Goal: Ask a question

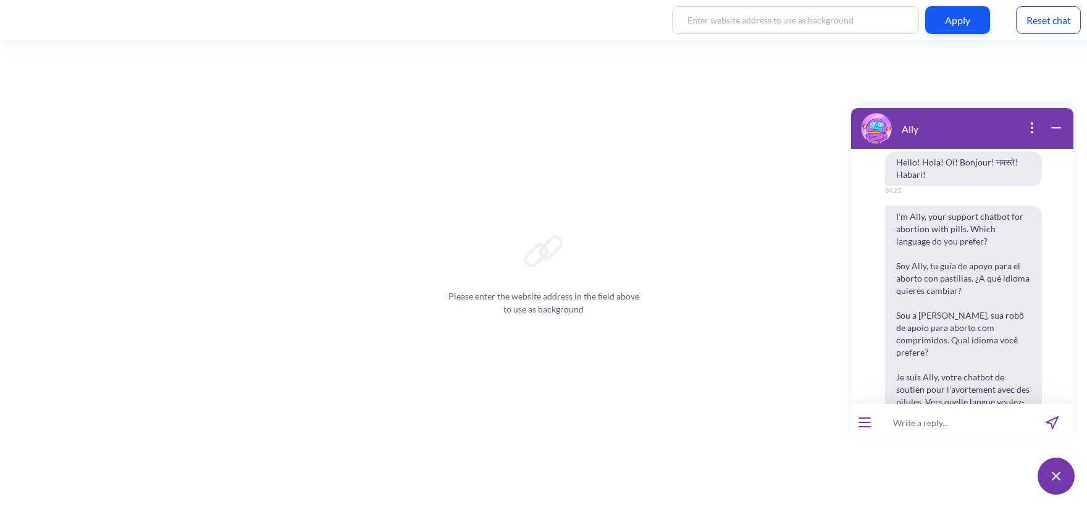
scroll to position [635, 0]
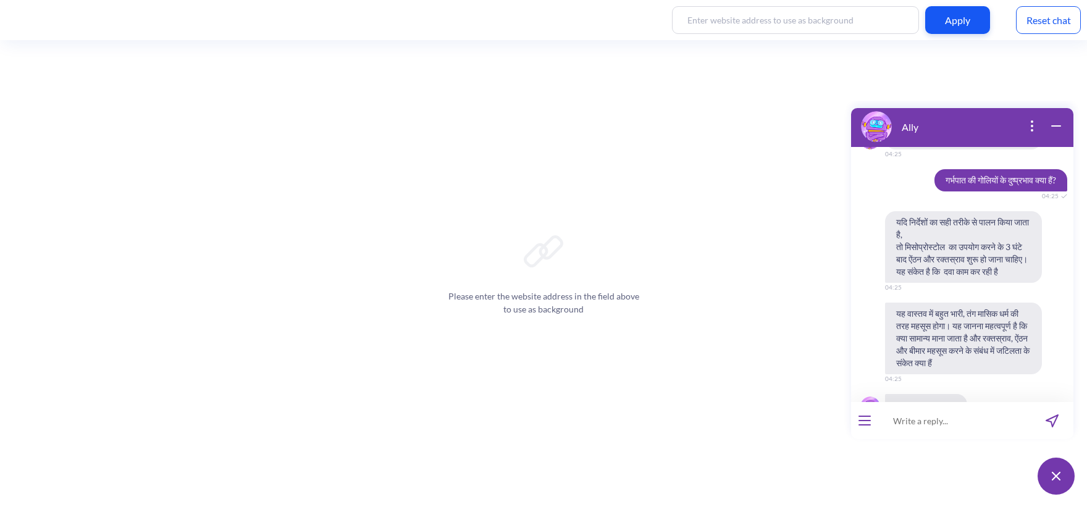
click at [1037, 28] on div "Reset chat" at bounding box center [1048, 20] width 65 height 28
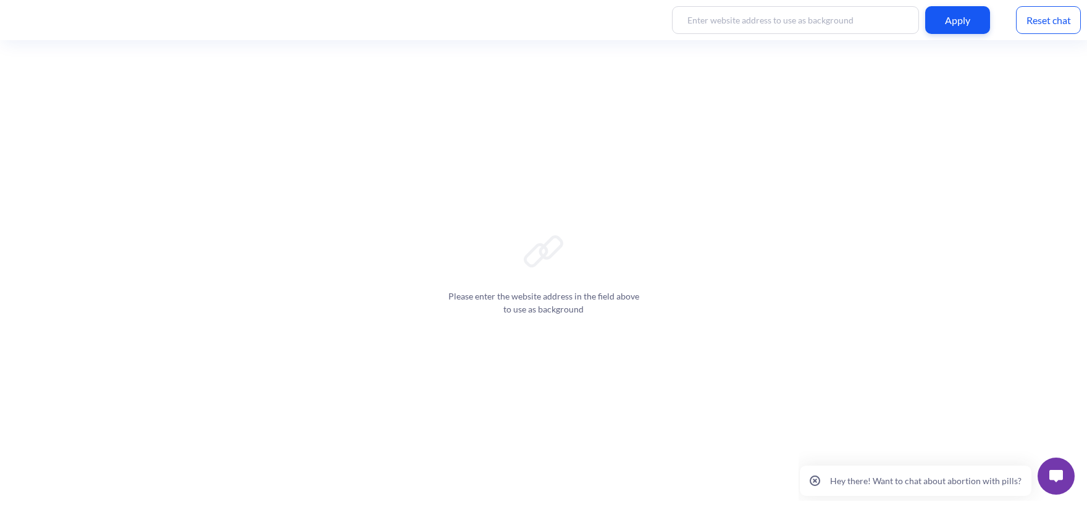
click at [1053, 485] on button at bounding box center [1056, 476] width 37 height 37
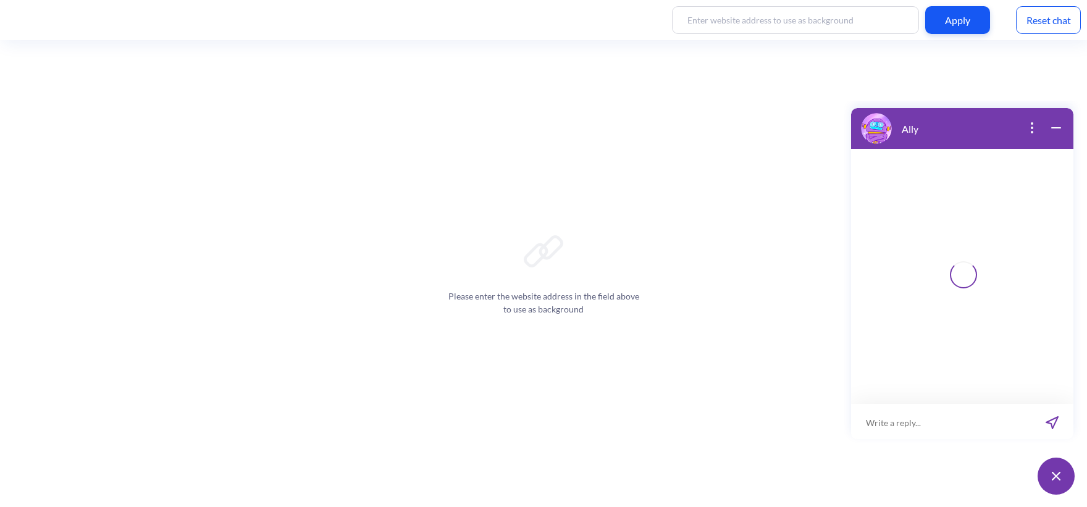
scroll to position [2, 0]
click at [915, 419] on input at bounding box center [954, 420] width 153 height 37
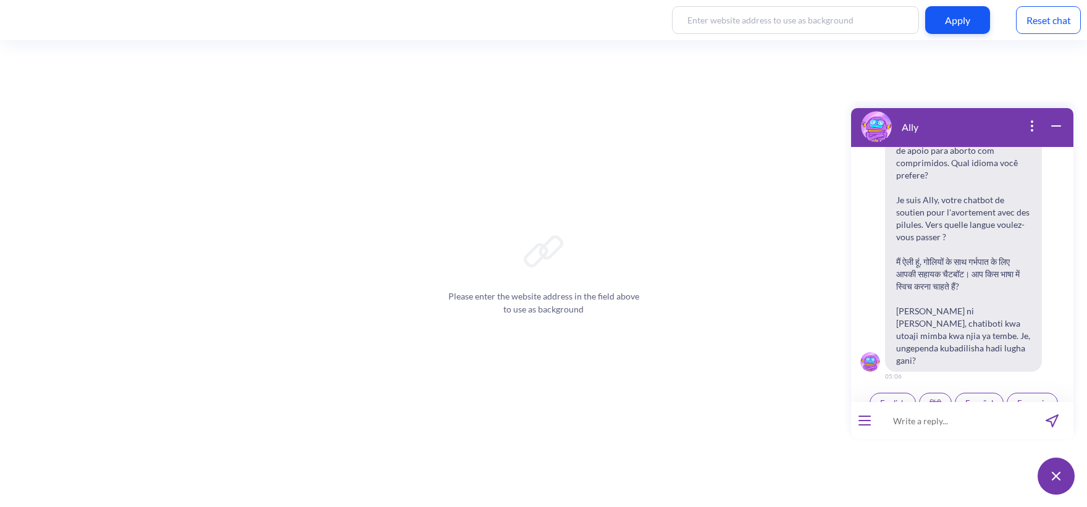
scroll to position [192, 0]
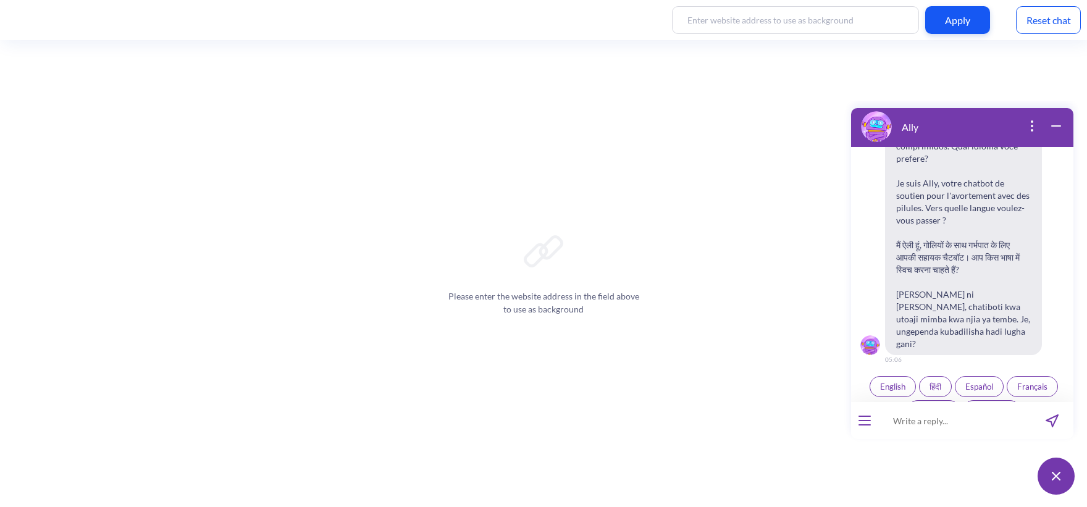
drag, startPoint x: 915, startPoint y: 419, endPoint x: 993, endPoint y: 309, distance: 134.3
click at [993, 309] on span "I'm Ally, your support chatbot for abortion with pills. Which language do you p…" at bounding box center [963, 183] width 157 height 343
click at [935, 382] on span "हिंदी" at bounding box center [936, 387] width 12 height 10
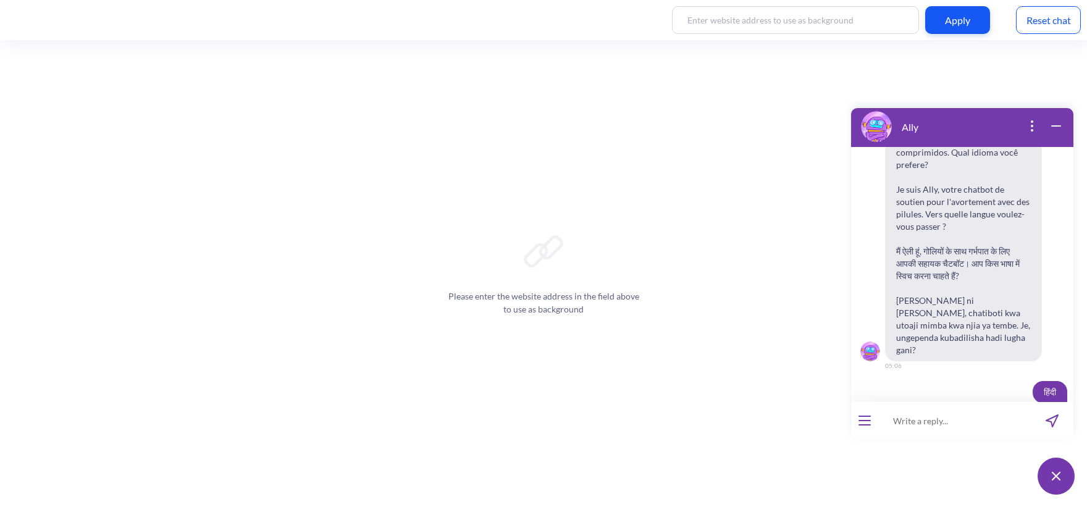
scroll to position [198, 0]
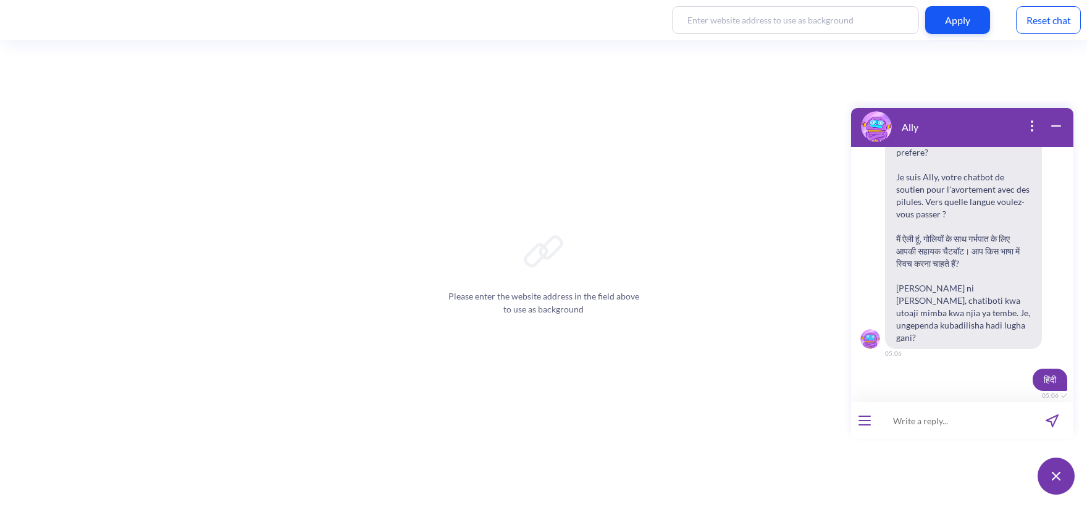
click at [926, 426] on input at bounding box center [954, 420] width 153 height 37
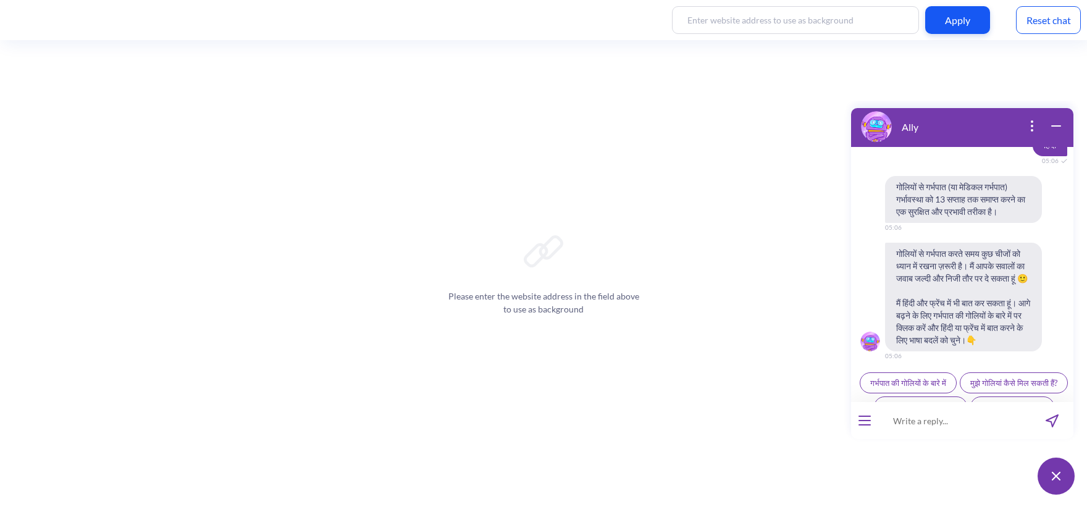
scroll to position [466, 0]
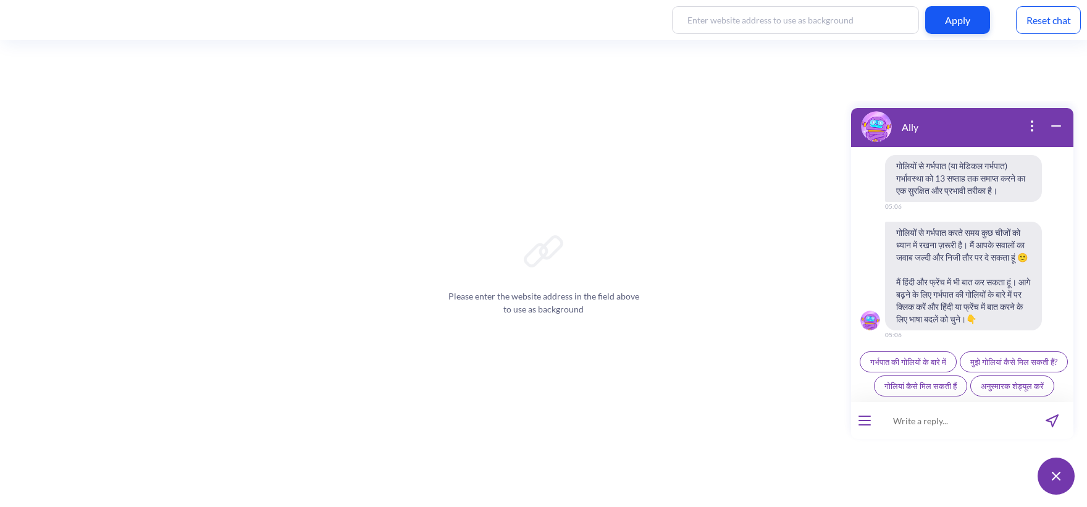
paste input "एबॉर्शन कराने की कानूनी उम्र क्या है?"
type input "एबॉर्शन कराने की कानूनी उम्र क्या है?"
click at [1052, 423] on icon "send message" at bounding box center [1052, 421] width 12 height 12
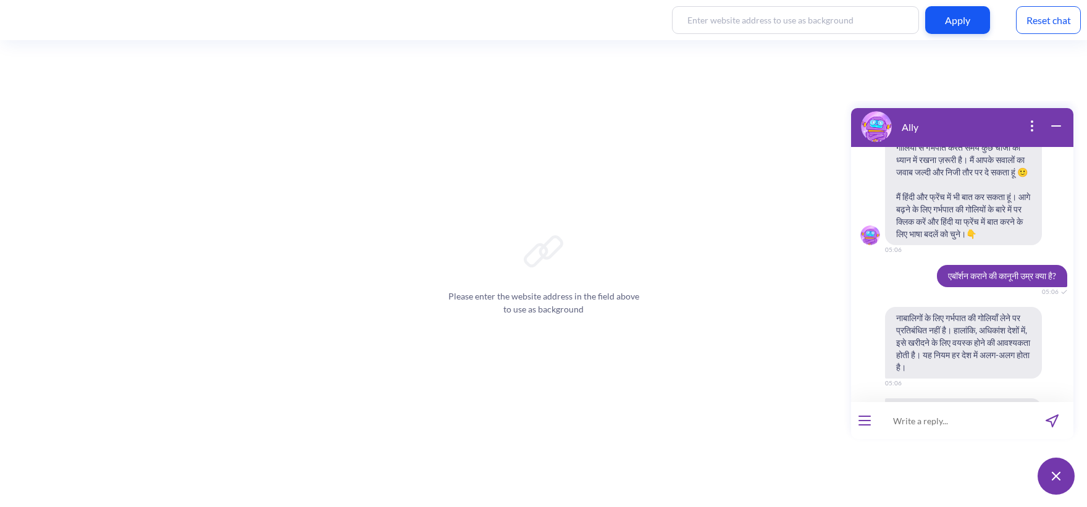
scroll to position [618, 0]
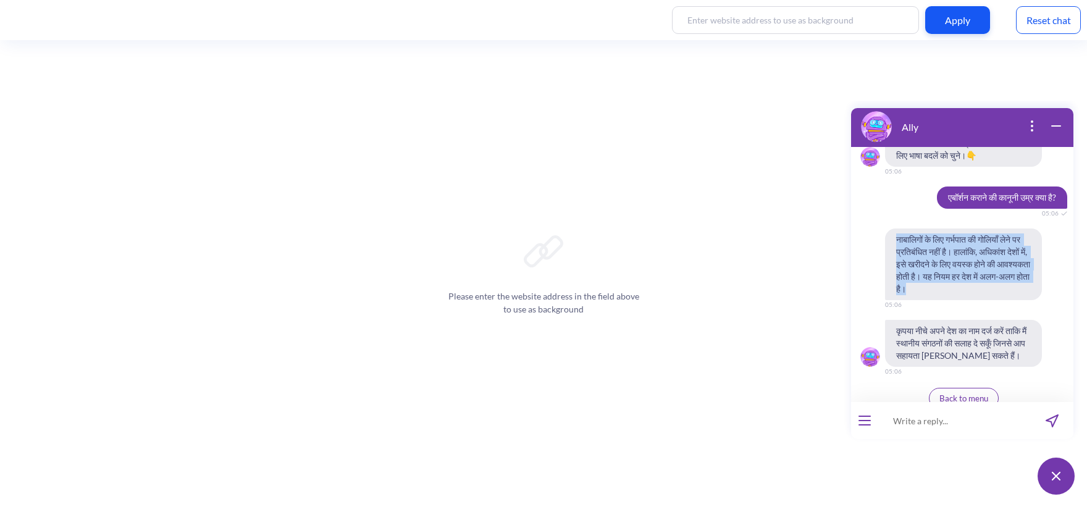
drag, startPoint x: 994, startPoint y: 280, endPoint x: 893, endPoint y: 224, distance: 116.2
click at [893, 229] on span "नाबालिगों के लिए गर्भपात की गोलियाँ लेने पर प्रतिबंधित नहीं है। हालांकि, अधिकां…" at bounding box center [963, 265] width 157 height 72
copy span "नाबालिगों के लिए गर्भपात की गोलियाँ लेने पर प्रतिबंधित नहीं है। हालांकि, अधिकां…"
click at [968, 233] on span "नाबालिगों के लिए गर्भपात की गोलियाँ लेने पर प्रतिबंधित नहीं है। हालांकि, अधिकां…" at bounding box center [963, 265] width 157 height 72
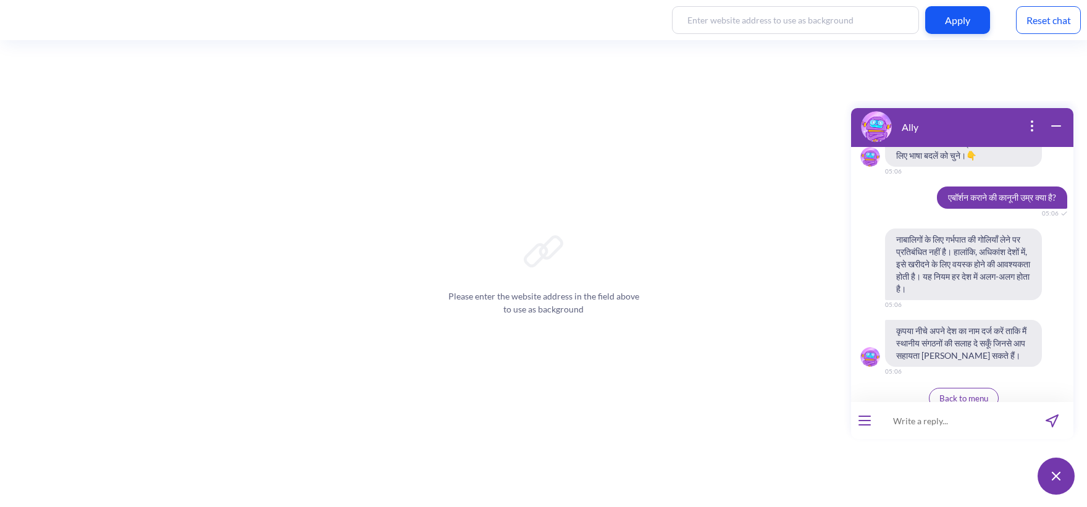
click at [1027, 24] on div "Reset chat" at bounding box center [1048, 20] width 65 height 28
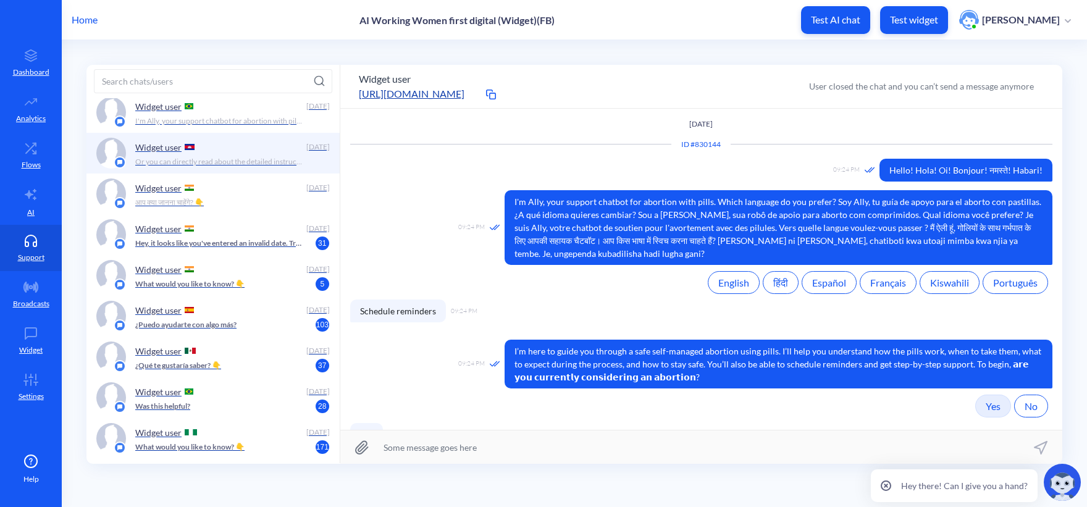
scroll to position [5445, 0]
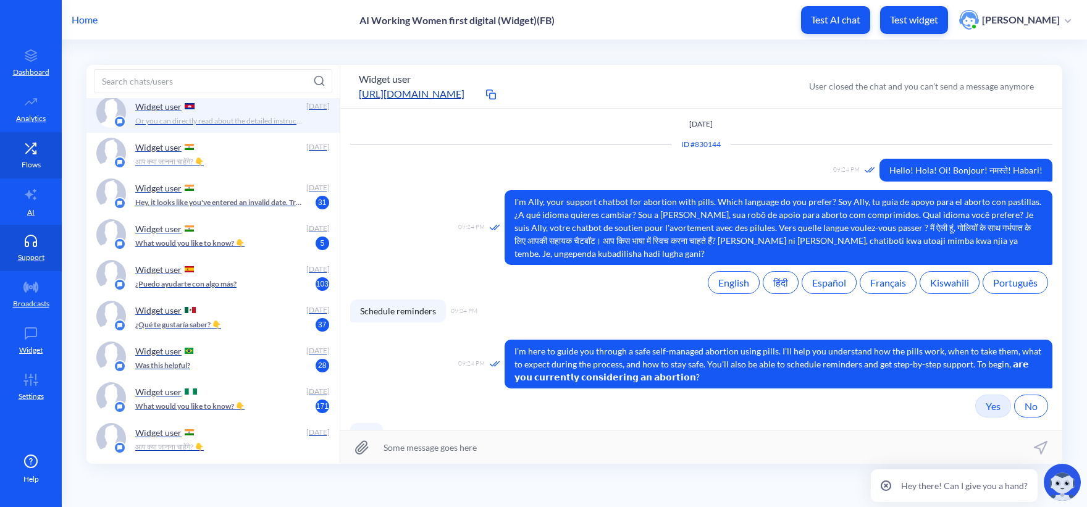
click at [14, 139] on link "Flows" at bounding box center [31, 155] width 62 height 46
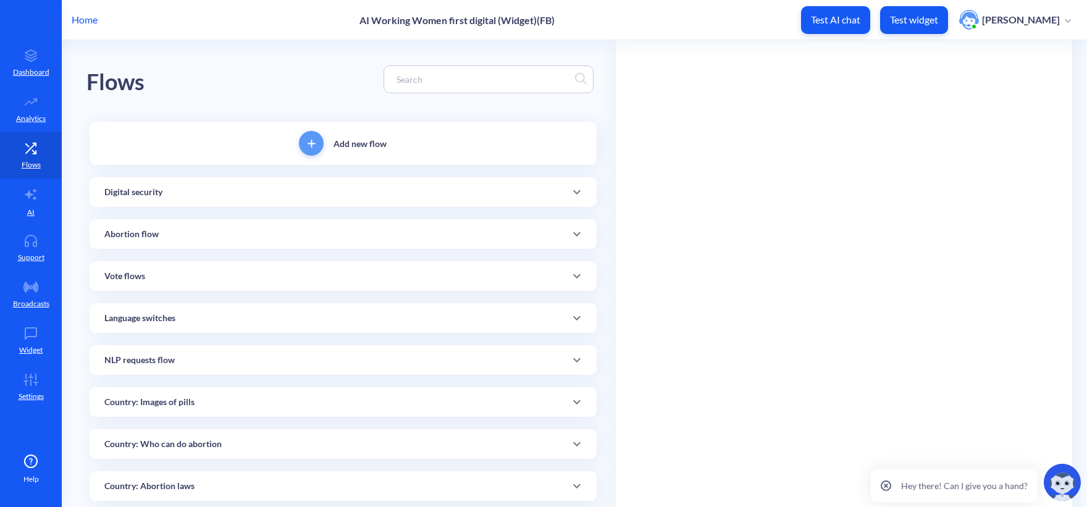
click at [414, 85] on input at bounding box center [482, 79] width 185 height 14
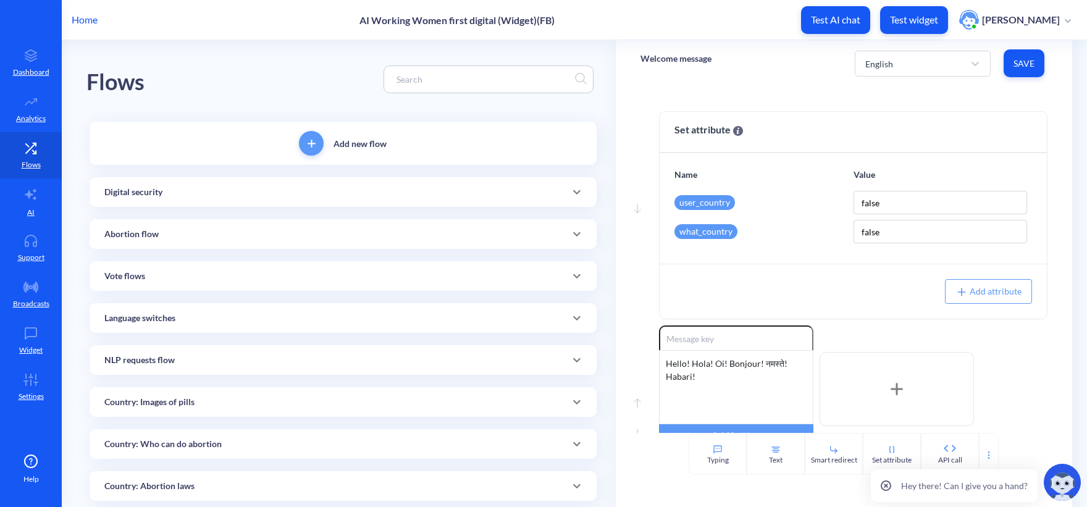
paste input "Ikiwa unaishi na VVU"
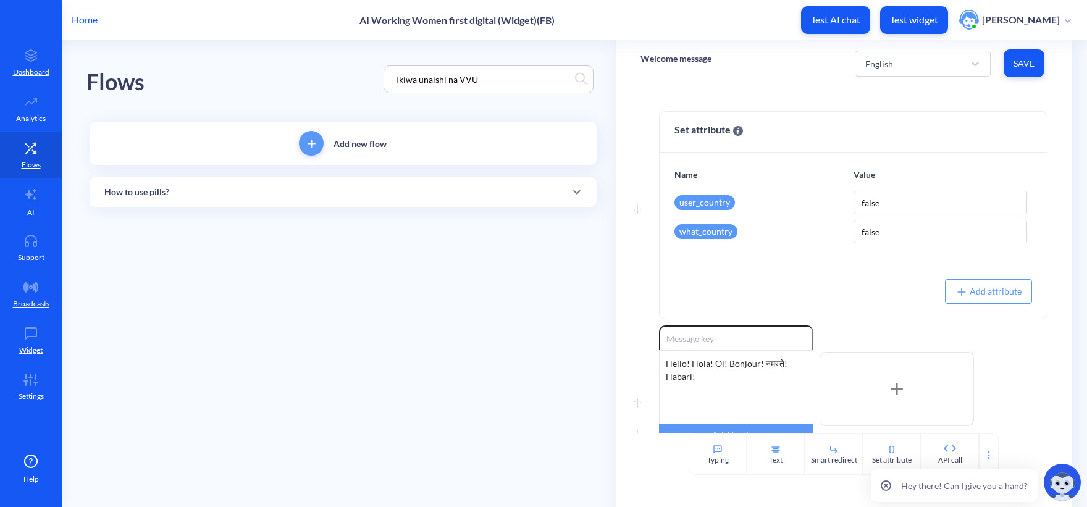
click at [171, 187] on div "How to use pills?" at bounding box center [342, 192] width 477 height 13
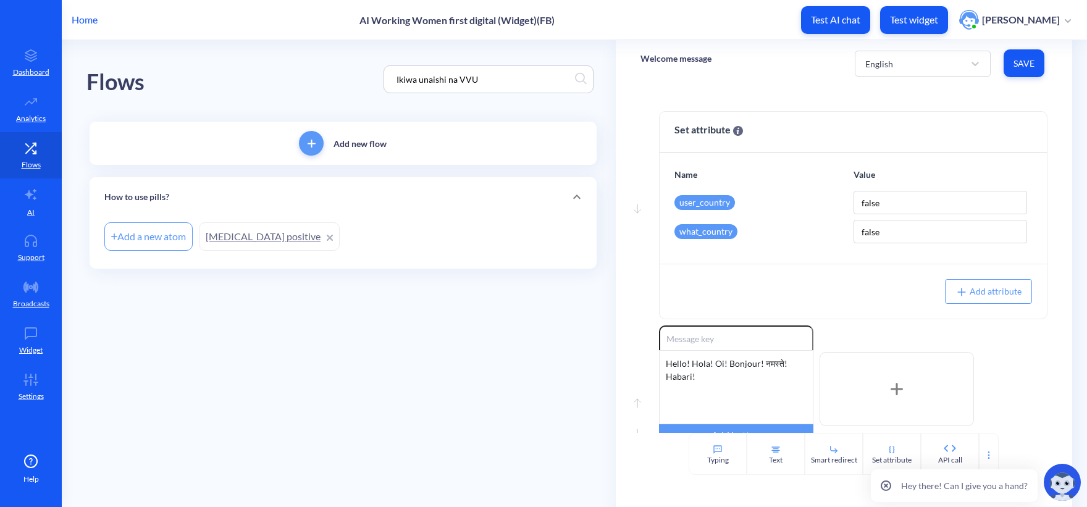
click at [217, 232] on link "HIV positive" at bounding box center [269, 236] width 141 height 28
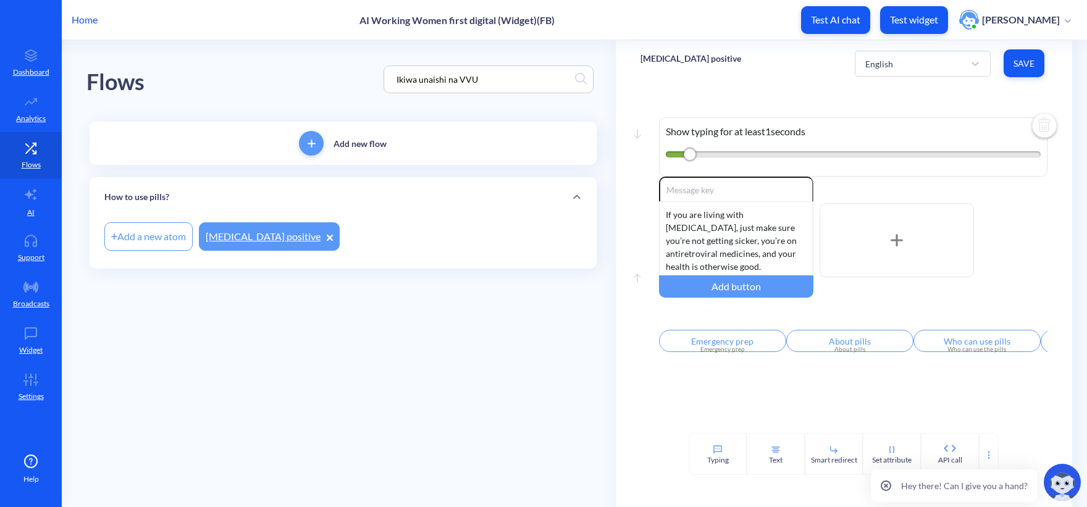
drag, startPoint x: 485, startPoint y: 77, endPoint x: 339, endPoint y: 61, distance: 146.7
click at [345, 61] on div "Flows Ikiwa unaishi na VVU" at bounding box center [342, 79] width 513 height 78
paste input "medicamentos para el aborto"
type input "medicamentos para el aborto"
click at [297, 82] on div "Flows medicamentos para el aborto" at bounding box center [342, 79] width 513 height 78
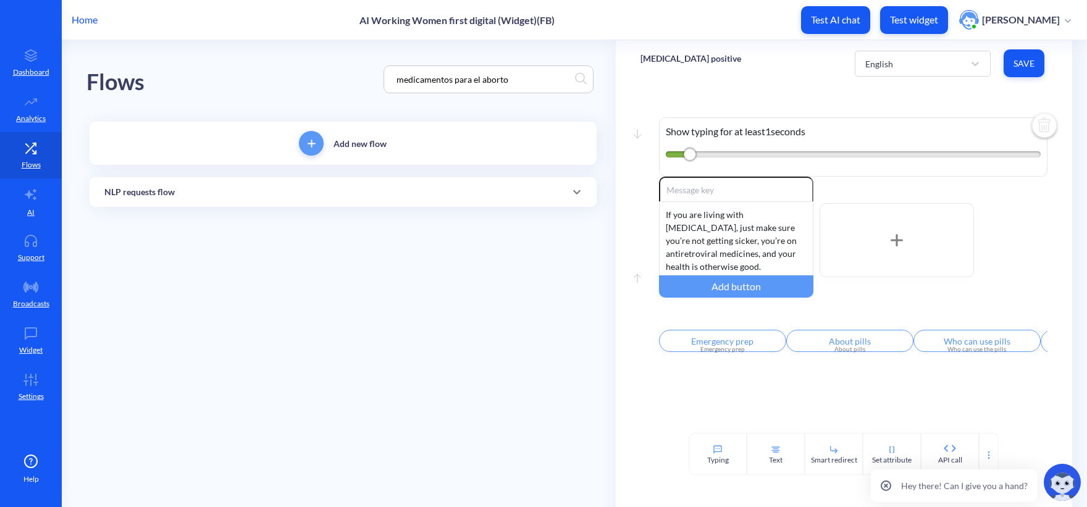
click at [250, 187] on div "NLP requests flow" at bounding box center [342, 192] width 477 height 13
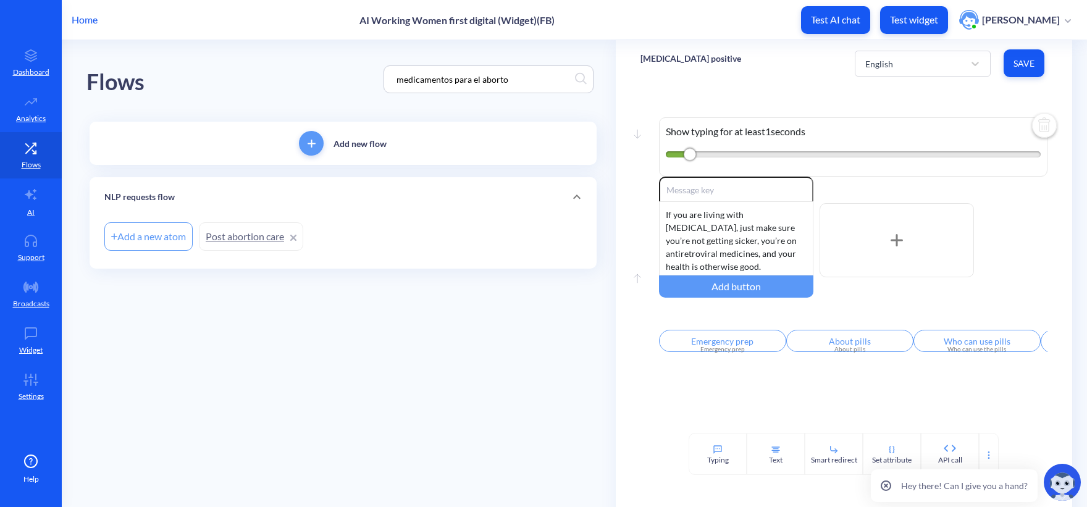
click at [253, 246] on link "Post abortion care" at bounding box center [251, 236] width 104 height 28
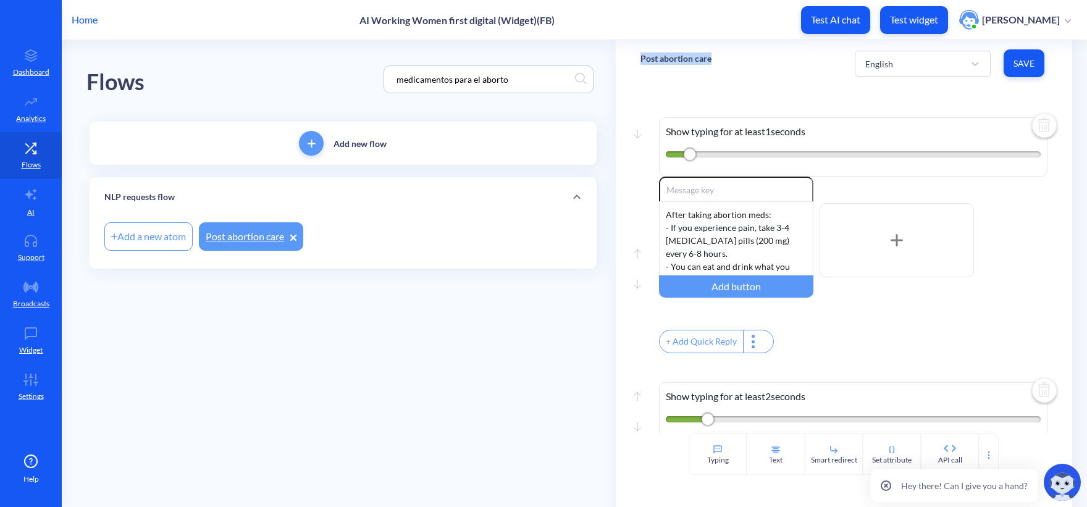
drag, startPoint x: 717, startPoint y: 57, endPoint x: 641, endPoint y: 55, distance: 75.4
click at [641, 55] on div "Post abortion care English Save" at bounding box center [844, 63] width 456 height 46
copy p "Post abortion care"
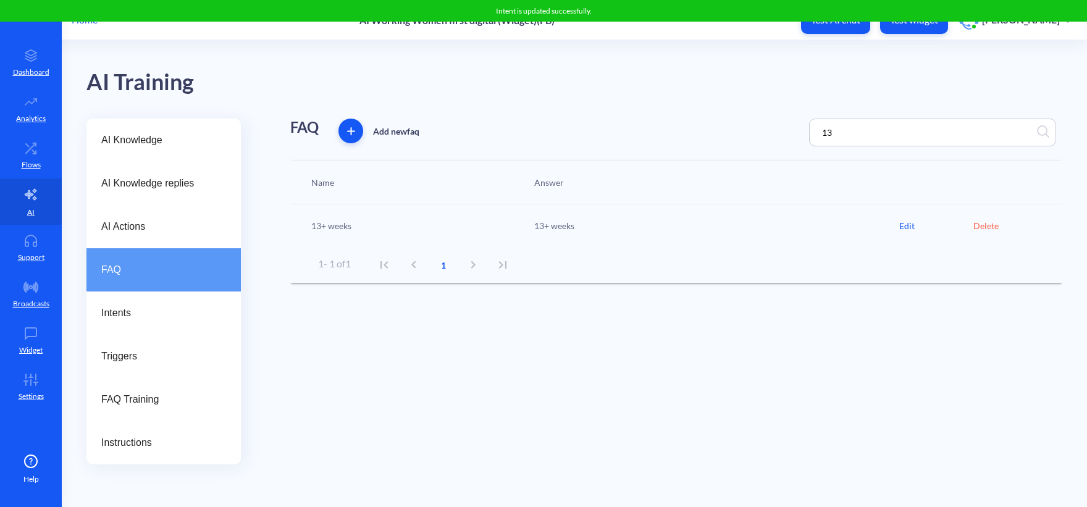
drag, startPoint x: 845, startPoint y: 133, endPoint x: 729, endPoint y: 132, distance: 116.1
click at [749, 132] on div "FAQ Add new faq 13" at bounding box center [676, 133] width 772 height 28
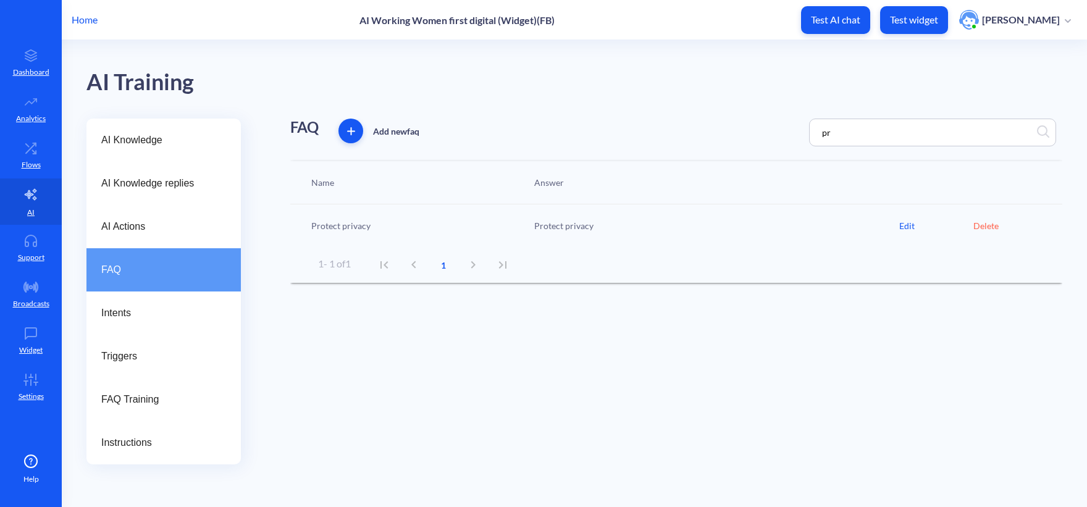
type input "p"
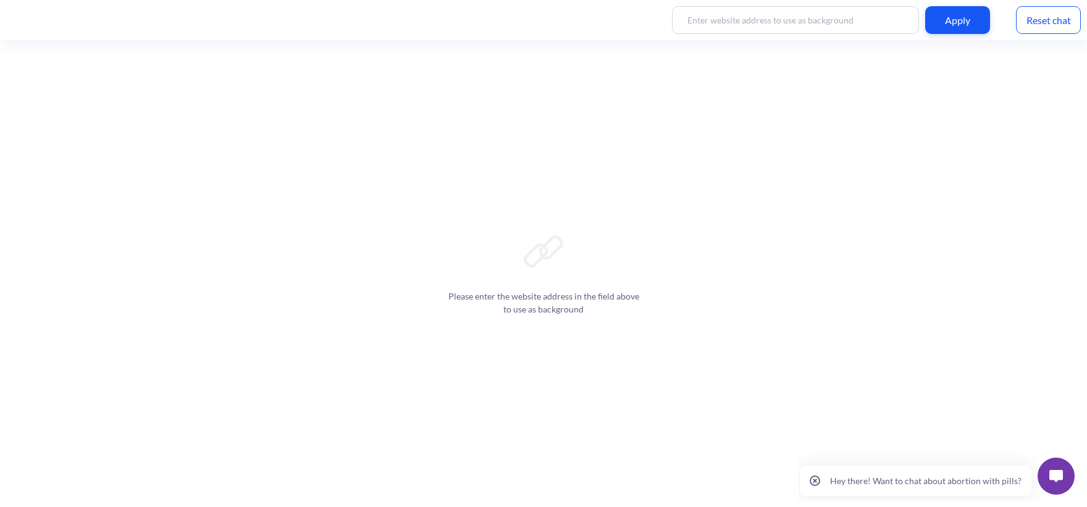
click at [1049, 476] on button at bounding box center [1056, 476] width 37 height 37
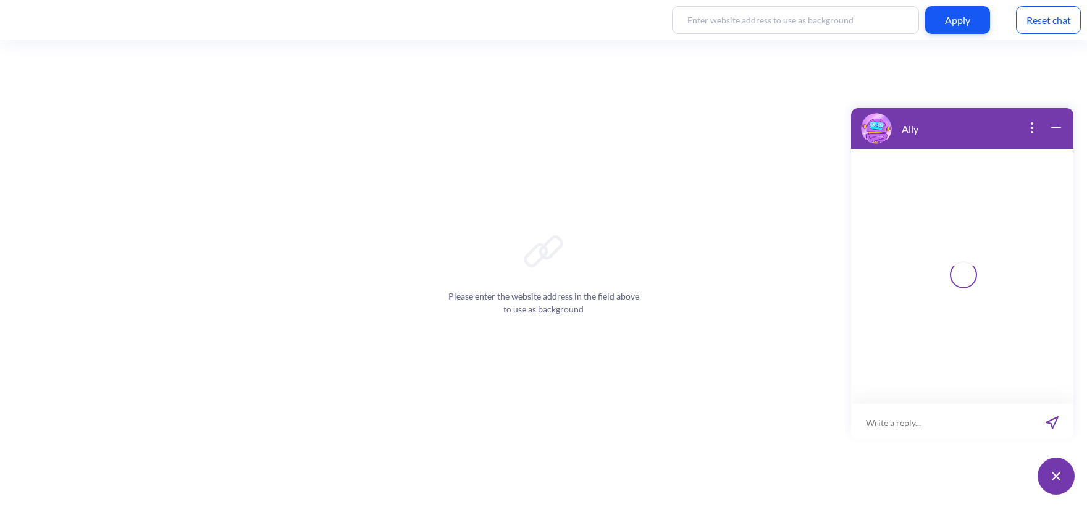
scroll to position [2, 0]
click at [930, 427] on input at bounding box center [954, 420] width 153 height 37
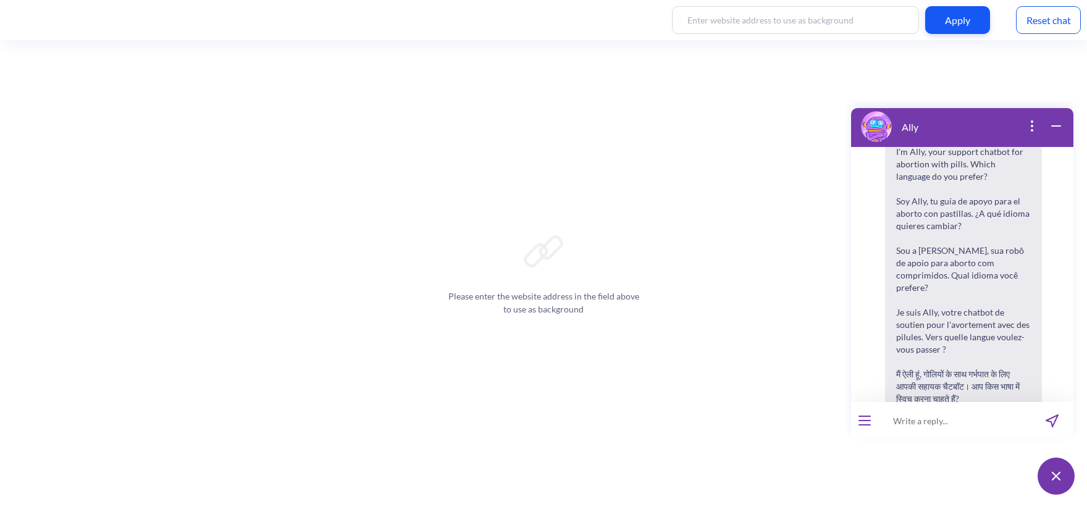
scroll to position [192, 0]
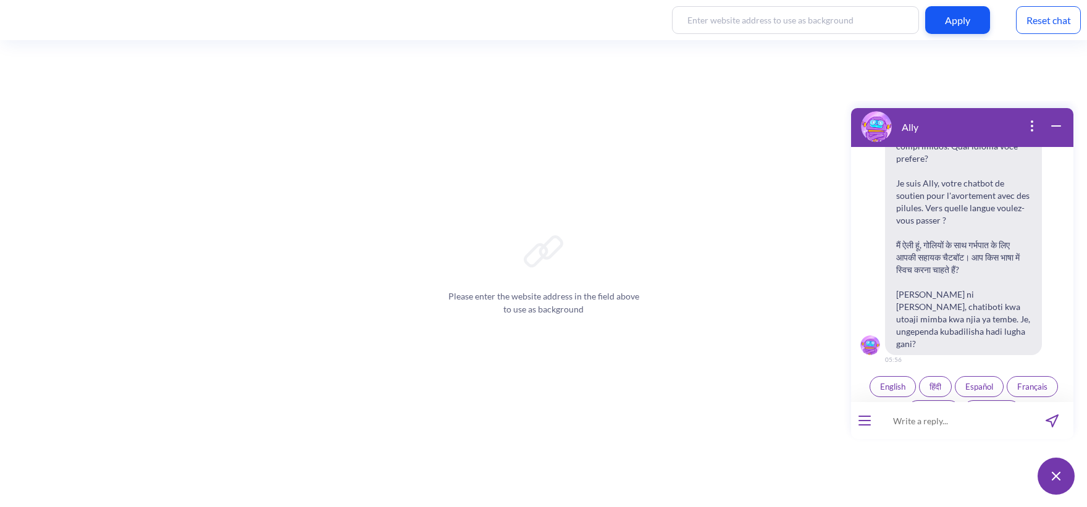
click at [941, 406] on span "Kiswahili" at bounding box center [934, 411] width 32 height 10
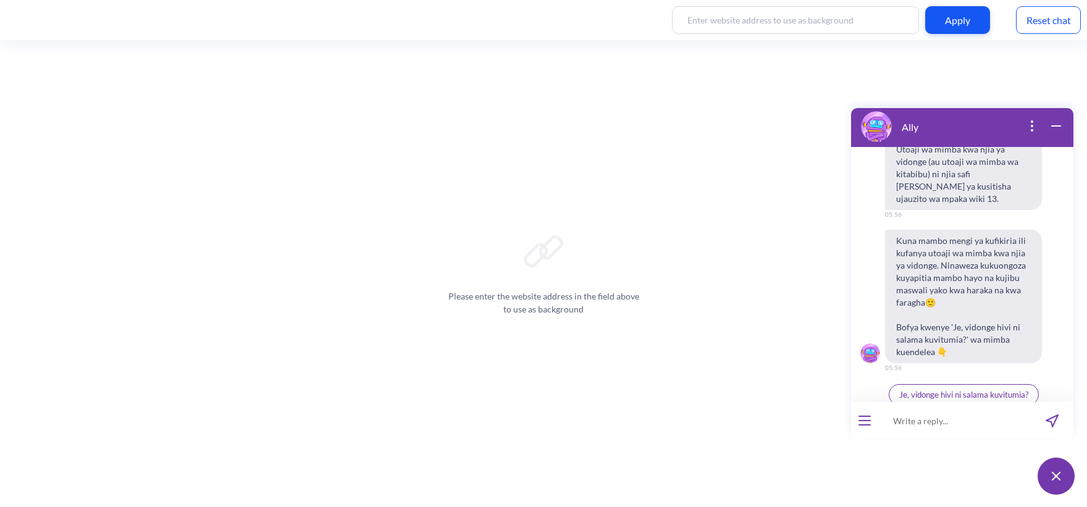
scroll to position [527, 0]
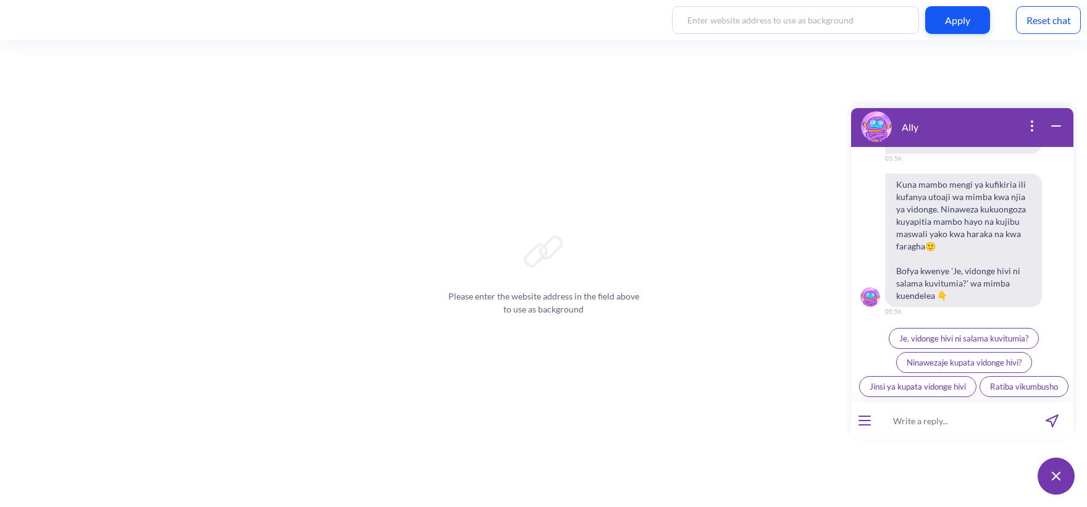
click at [928, 422] on input at bounding box center [954, 420] width 153 height 37
paste input "na ikiwa nina virusi ya ukimwi?"
type input "na ikiwa nina virusi ya ukimwi?"
click at [1051, 416] on icon "send message" at bounding box center [1052, 420] width 13 height 13
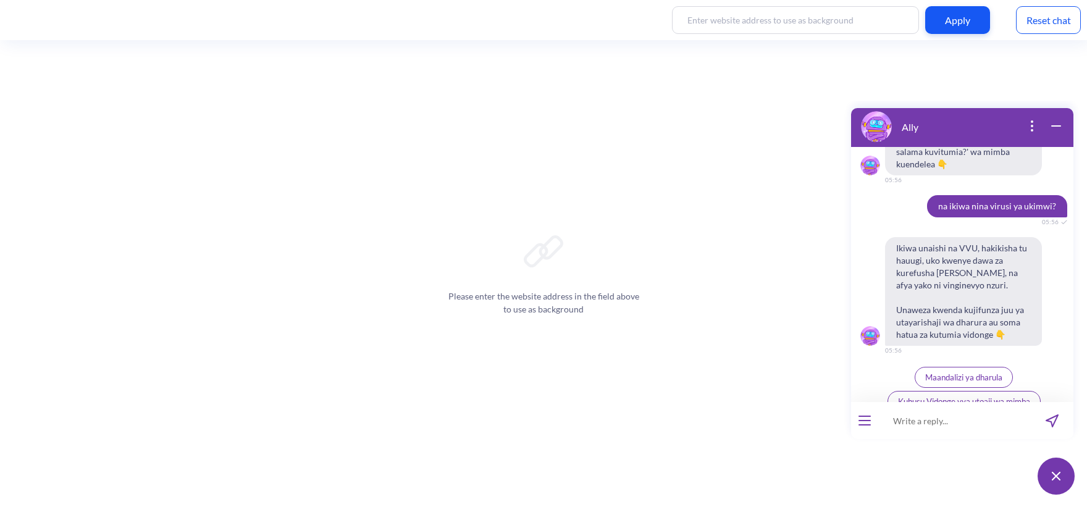
scroll to position [673, 0]
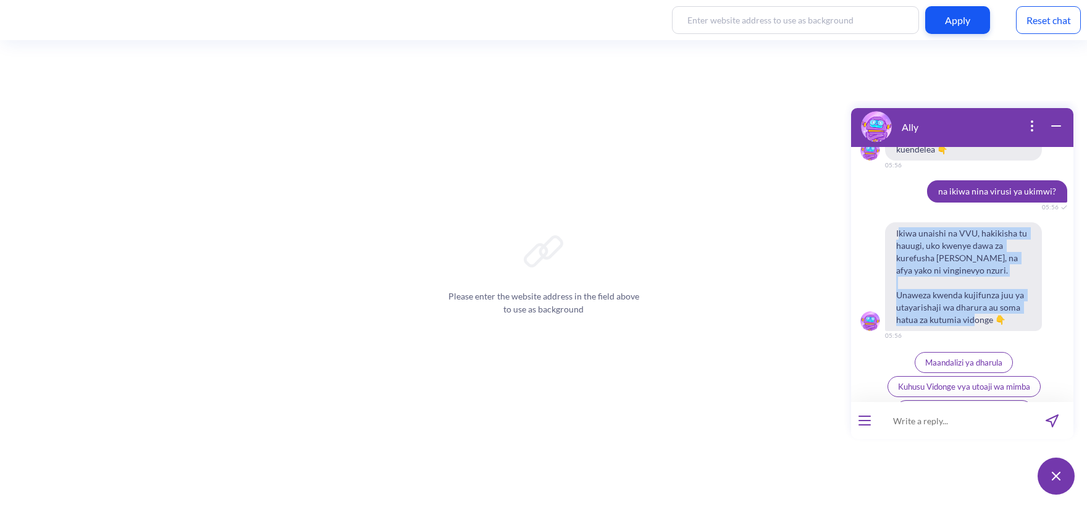
drag, startPoint x: 1009, startPoint y: 297, endPoint x: 899, endPoint y: 211, distance: 139.9
click at [899, 222] on span "Ikiwa unaishi na VVU, hakikisha tu hauugi, uko kwenye dawa za kurefusha maisha,…" at bounding box center [963, 276] width 157 height 109
click at [904, 222] on span "Ikiwa unaishi na VVU, hakikisha tu hauugi, uko kwenye dawa za kurefusha maisha,…" at bounding box center [963, 276] width 157 height 109
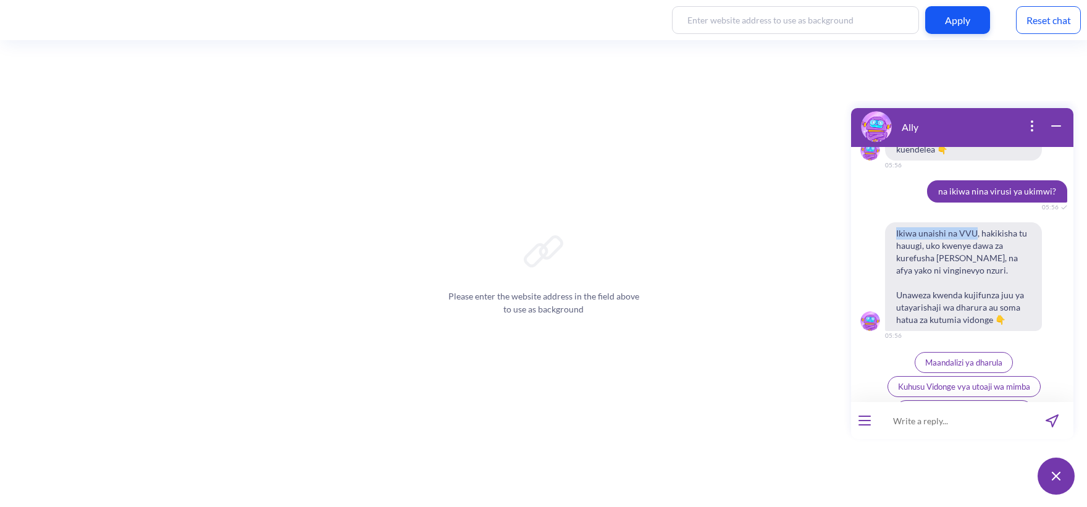
drag, startPoint x: 896, startPoint y: 208, endPoint x: 976, endPoint y: 208, distance: 79.7
click at [976, 222] on span "Ikiwa unaishi na VVU, hakikisha tu hauugi, uko kwenye dawa za kurefusha maisha,…" at bounding box center [963, 276] width 157 height 109
copy span "Ikiwa unaishi na VVU"
click at [990, 222] on span "Ikiwa unaishi na VVU, hakikisha tu hauugi, uko kwenye dawa za kurefusha maisha,…" at bounding box center [963, 276] width 157 height 109
click at [1042, 16] on div "Reset chat" at bounding box center [1048, 20] width 65 height 28
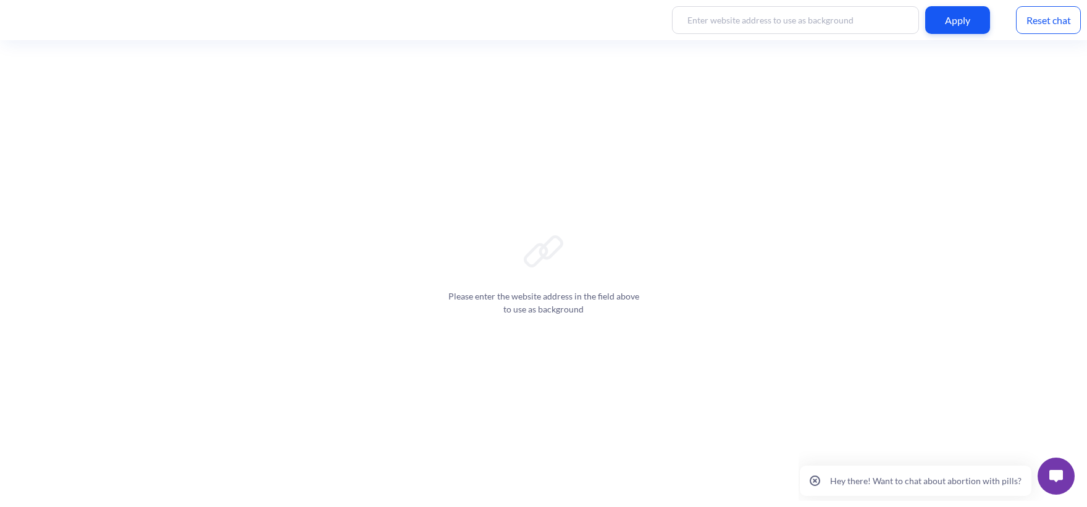
click at [1054, 456] on div at bounding box center [1056, 476] width 49 height 49
click at [1052, 466] on button at bounding box center [1056, 476] width 37 height 37
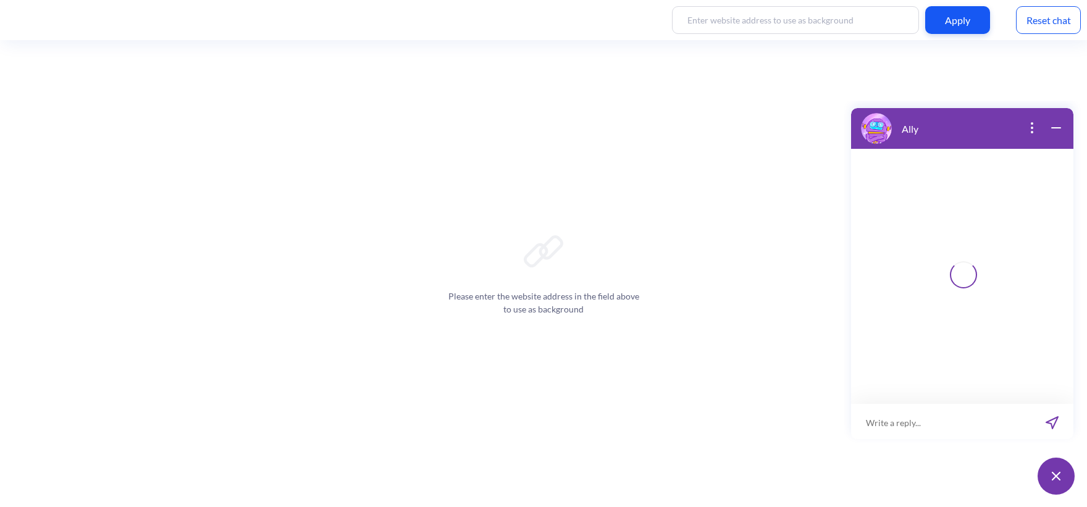
scroll to position [2, 0]
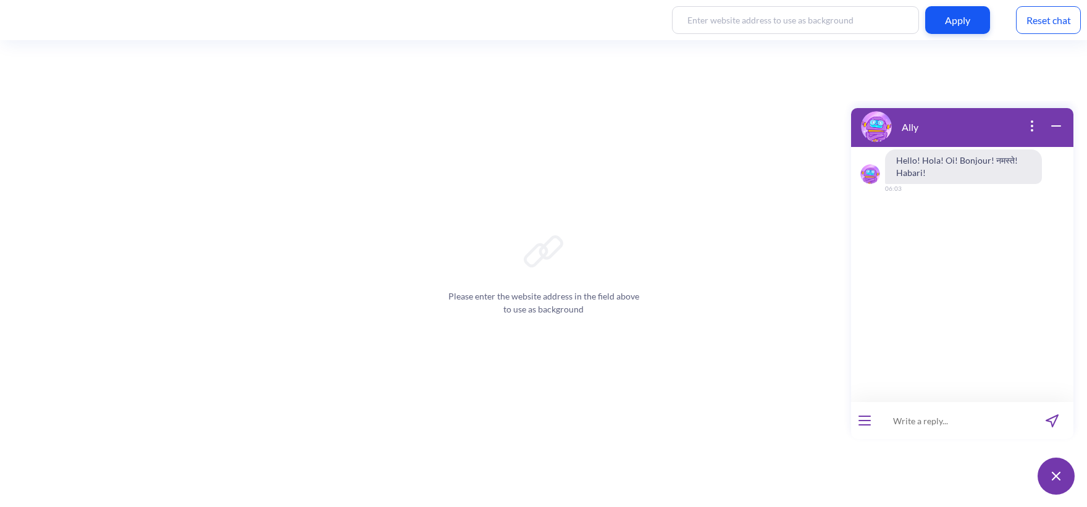
click at [865, 424] on button "open menu" at bounding box center [865, 421] width 12 height 10
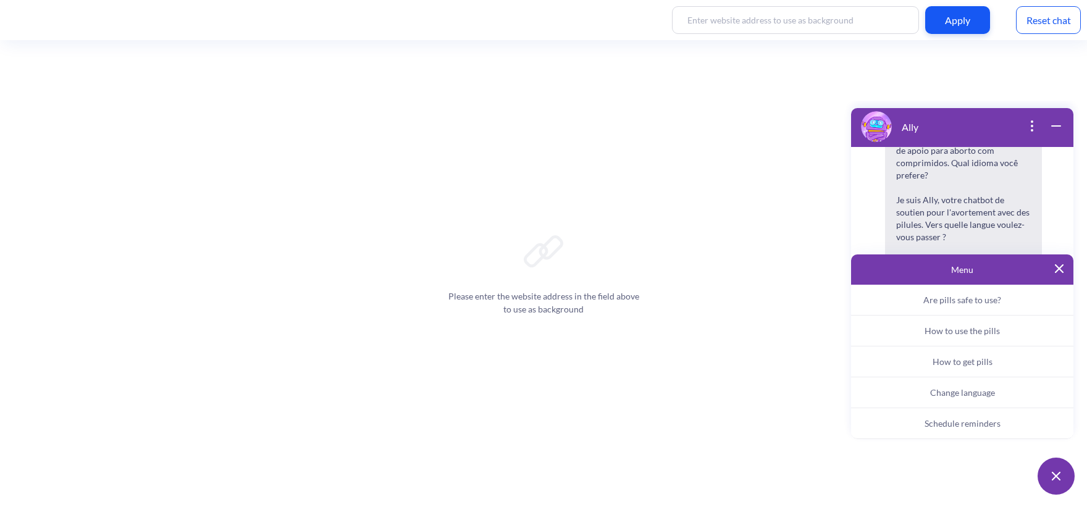
scroll to position [192, 0]
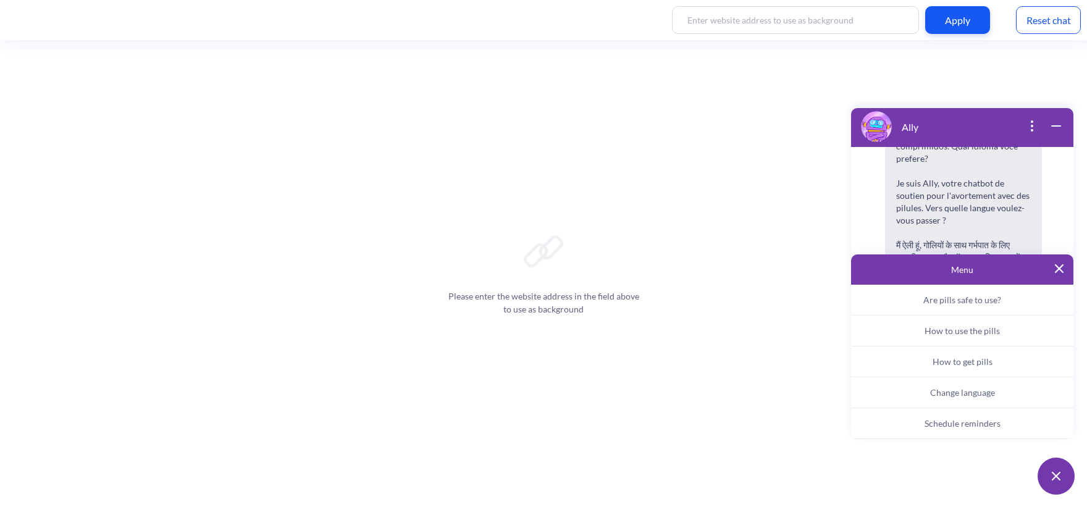
click at [925, 212] on span "I'm Ally, your support chatbot for abortion with pills. Which language do you p…" at bounding box center [963, 183] width 157 height 343
click at [1061, 272] on img at bounding box center [1059, 268] width 9 height 9
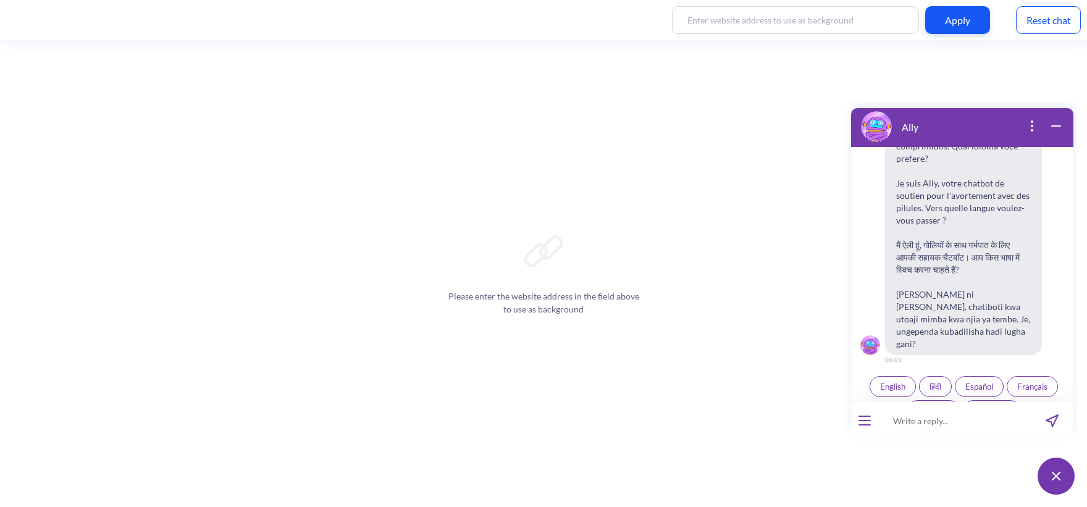
click at [880, 376] on button "English" at bounding box center [893, 386] width 46 height 21
click at [908, 426] on input at bounding box center [954, 420] width 153 height 37
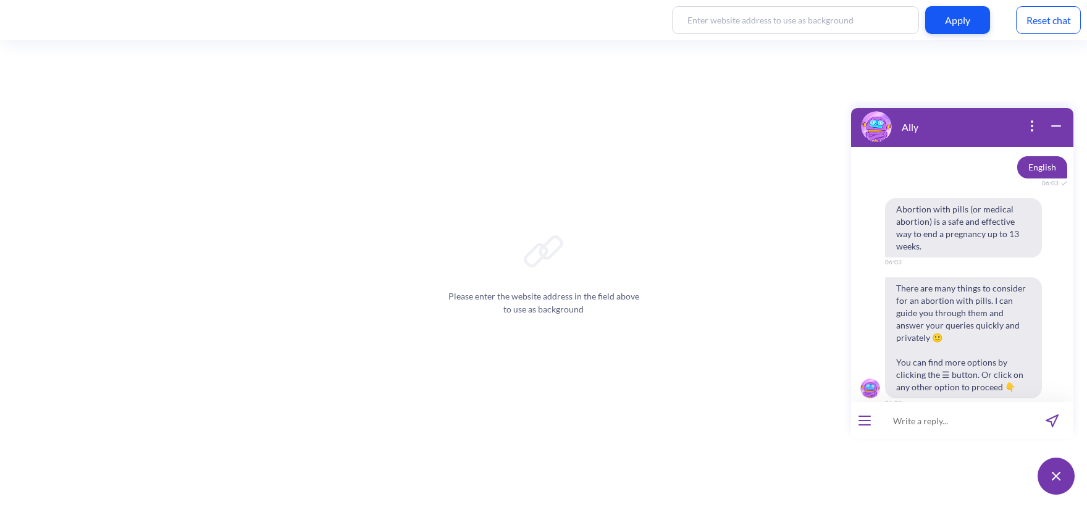
scroll to position [442, 0]
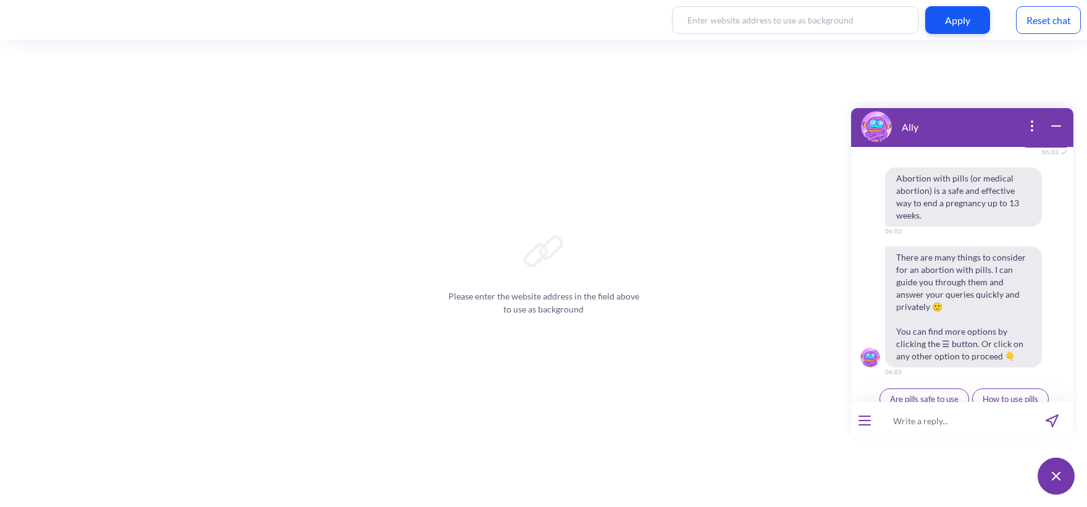
click at [917, 416] on input at bounding box center [954, 420] width 153 height 37
type input "С"
type input "Can I use [MEDICAL_DATA] only?"
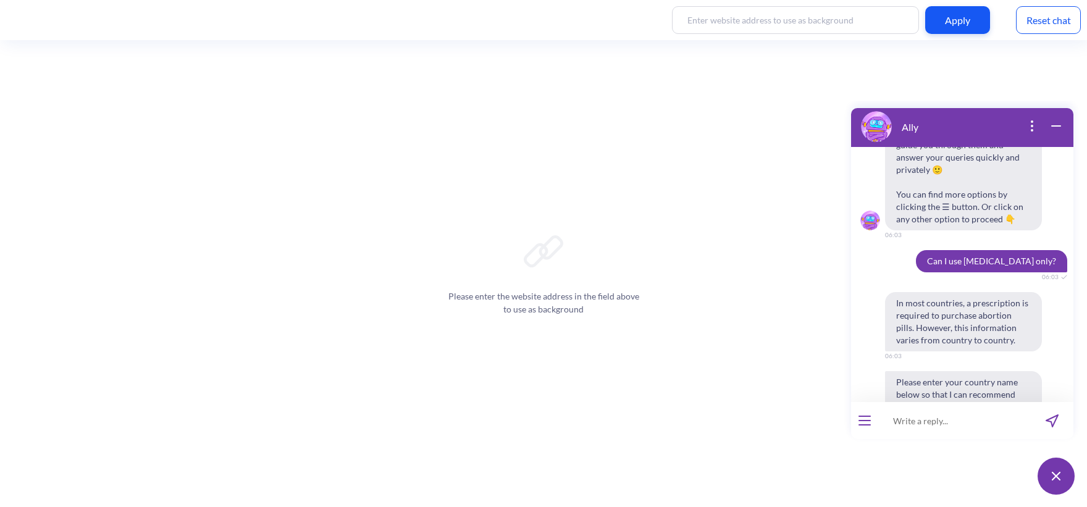
scroll to position [594, 0]
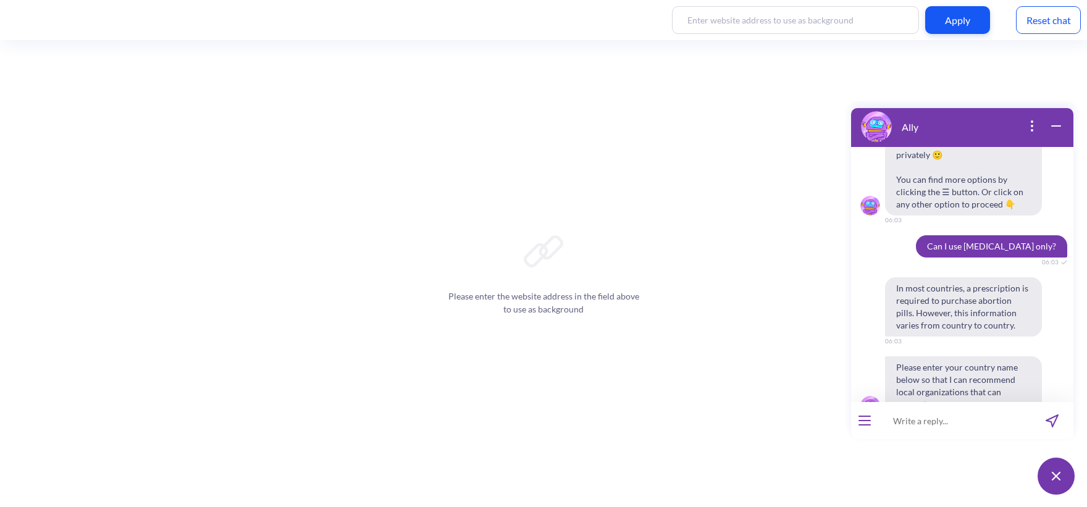
click at [936, 356] on span "Please enter your country name below so that I can recommend local organization…" at bounding box center [963, 385] width 157 height 59
click at [865, 424] on button "open menu" at bounding box center [865, 421] width 12 height 10
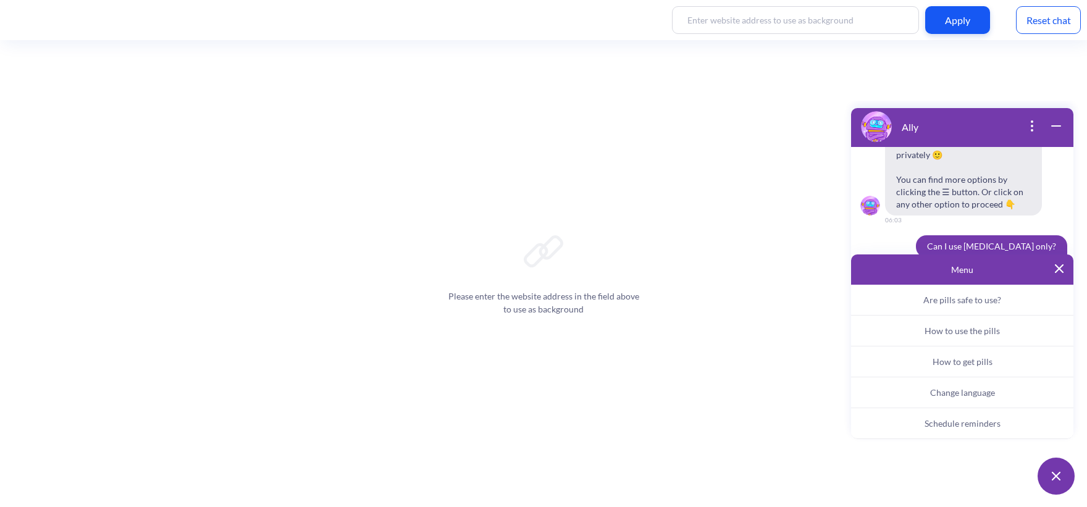
click at [970, 392] on span "Change language" at bounding box center [962, 392] width 65 height 11
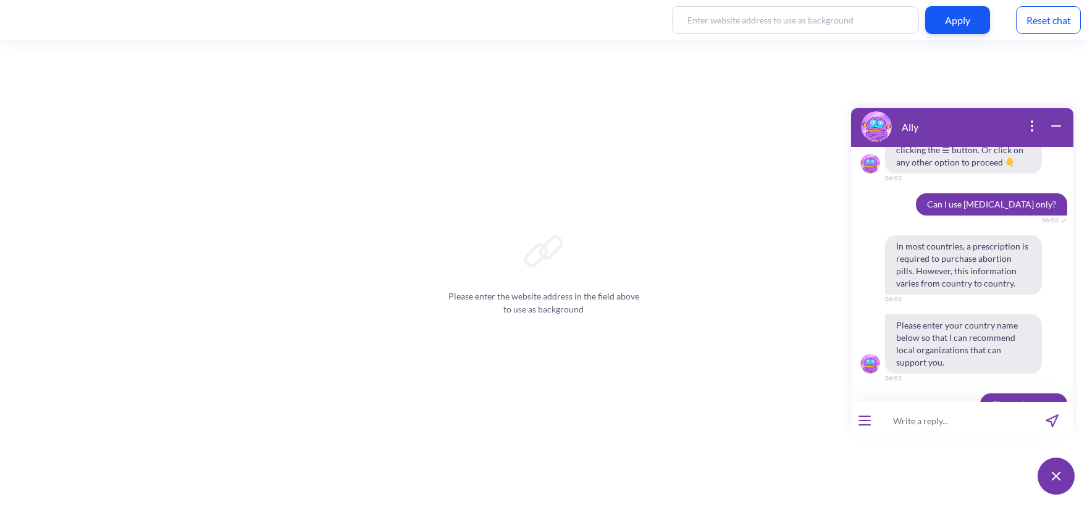
scroll to position [738, 0]
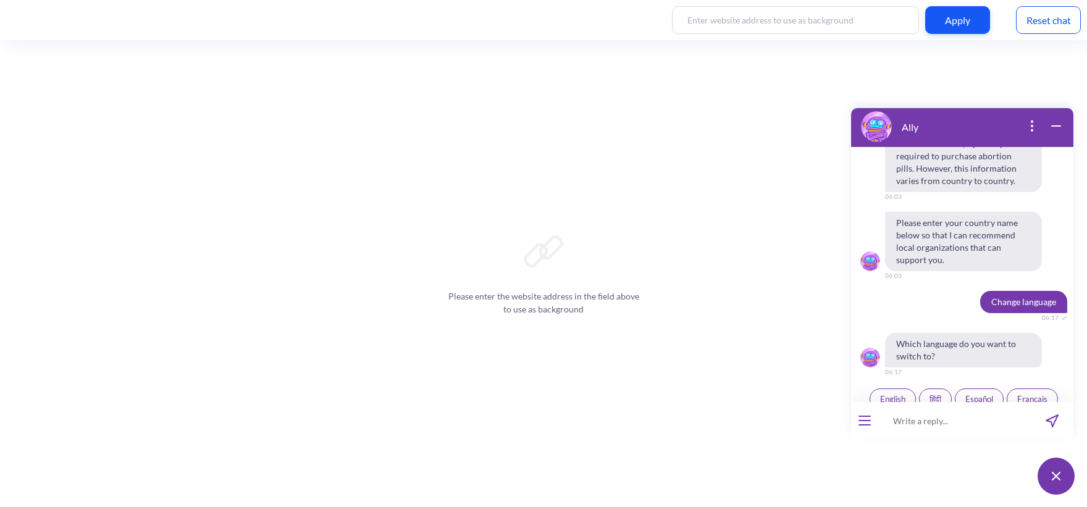
click at [986, 394] on span "Español" at bounding box center [979, 399] width 28 height 10
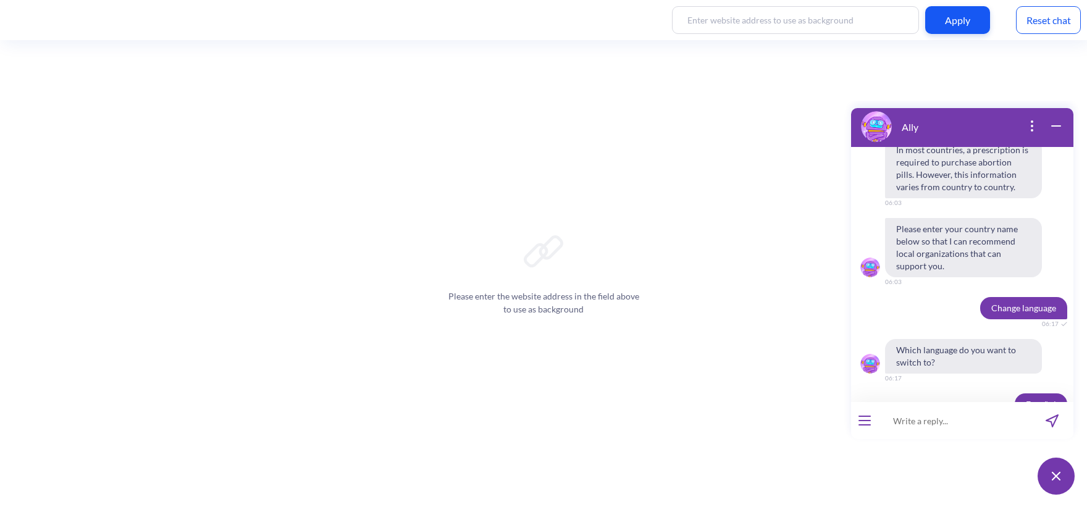
click at [920, 425] on input at bounding box center [954, 420] width 153 height 37
paste input "Estoy a punto de iniciar mi proceso de aborto. ¿Necesito acompañamiento o debo …"
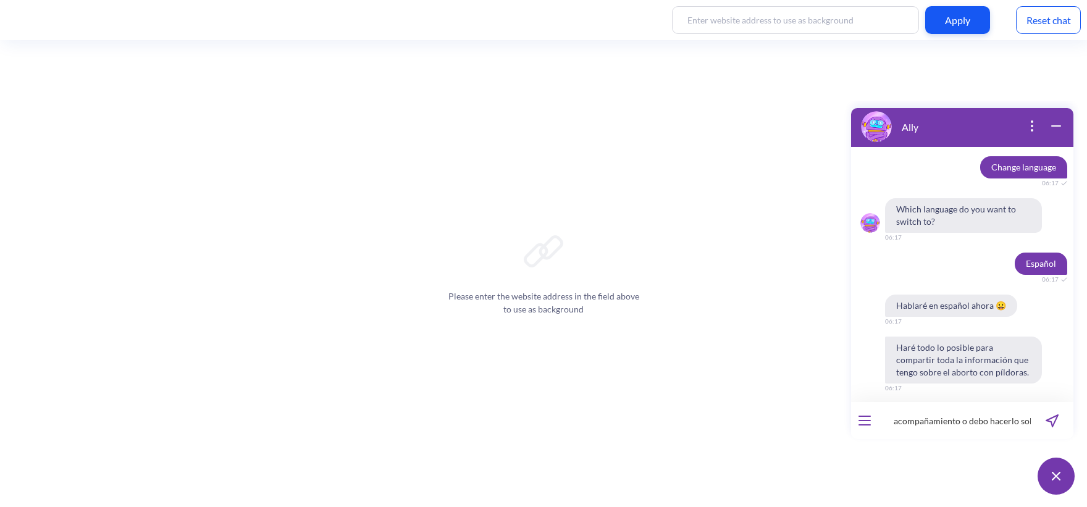
scroll to position [955, 0]
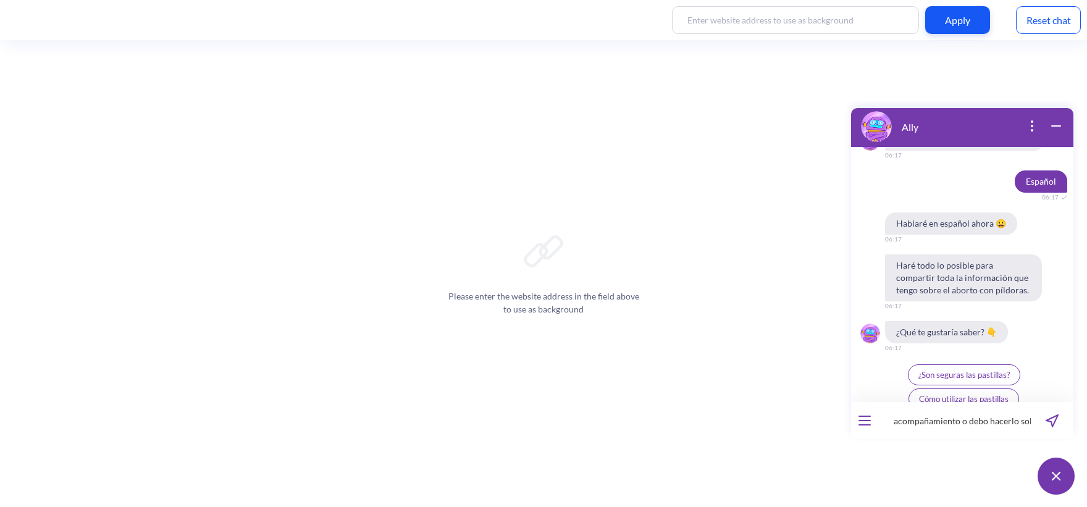
type input "Estoy a punto de iniciar mi proceso de aborto. ¿Necesito acompañamiento o debo …"
click at [1058, 423] on icon "send message" at bounding box center [1052, 420] width 13 height 13
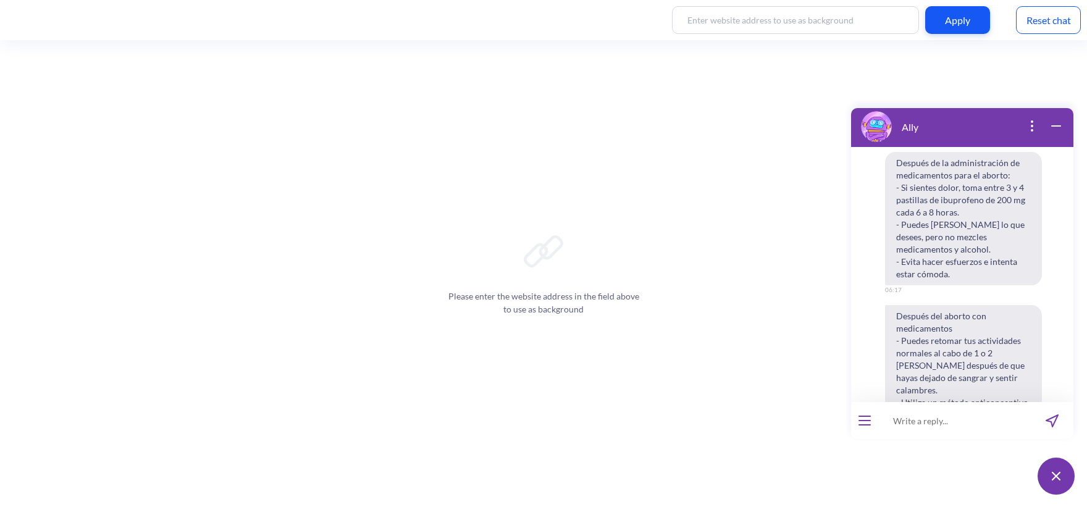
scroll to position [1169, 0]
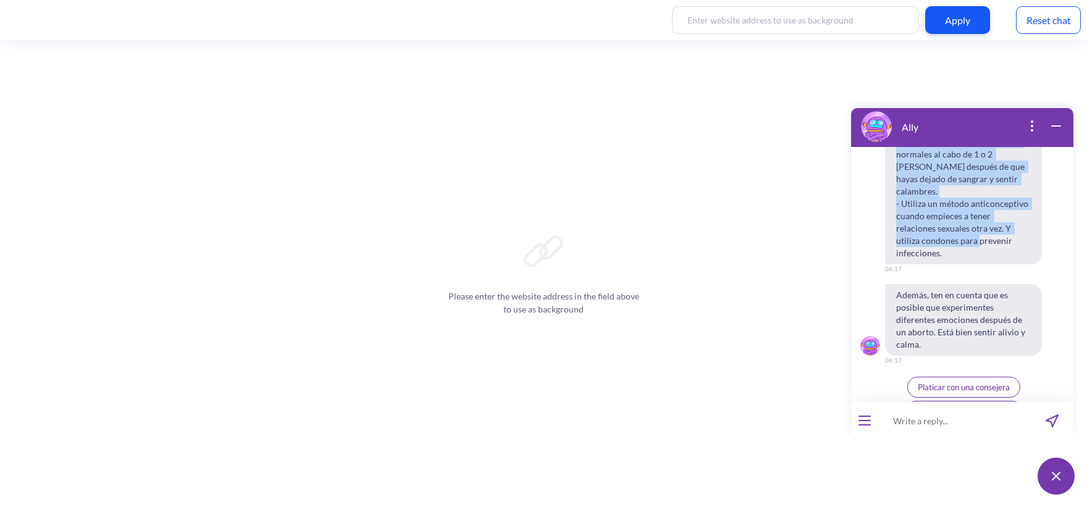
drag, startPoint x: 954, startPoint y: 316, endPoint x: 894, endPoint y: 204, distance: 127.7
click at [894, 204] on div "Después de la administración de medicamentos para el aborto: - Si sientes dolor…" at bounding box center [962, 201] width 222 height 496
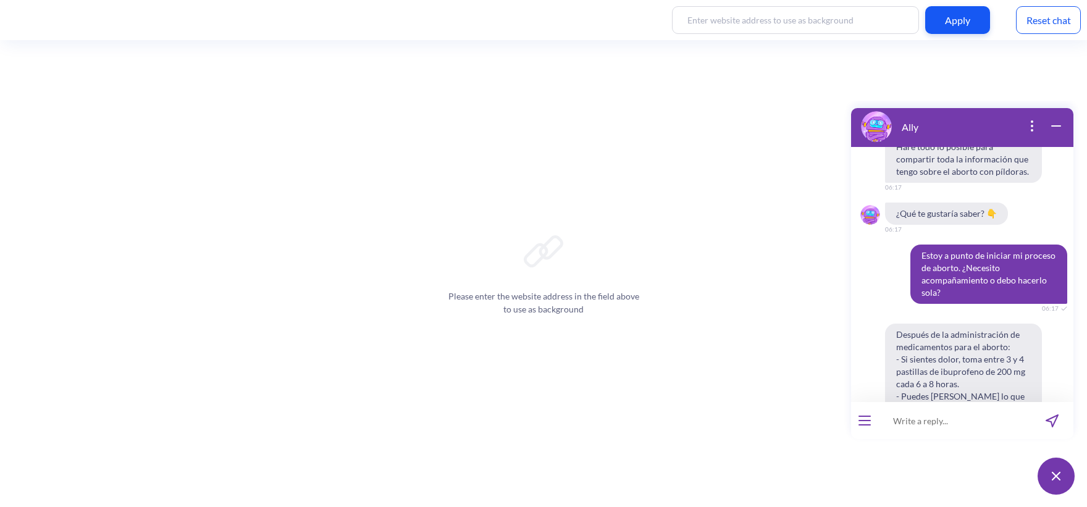
click at [931, 324] on span "Después de la administración de medicamentos para el aborto: - Si sientes dolor…" at bounding box center [963, 390] width 157 height 133
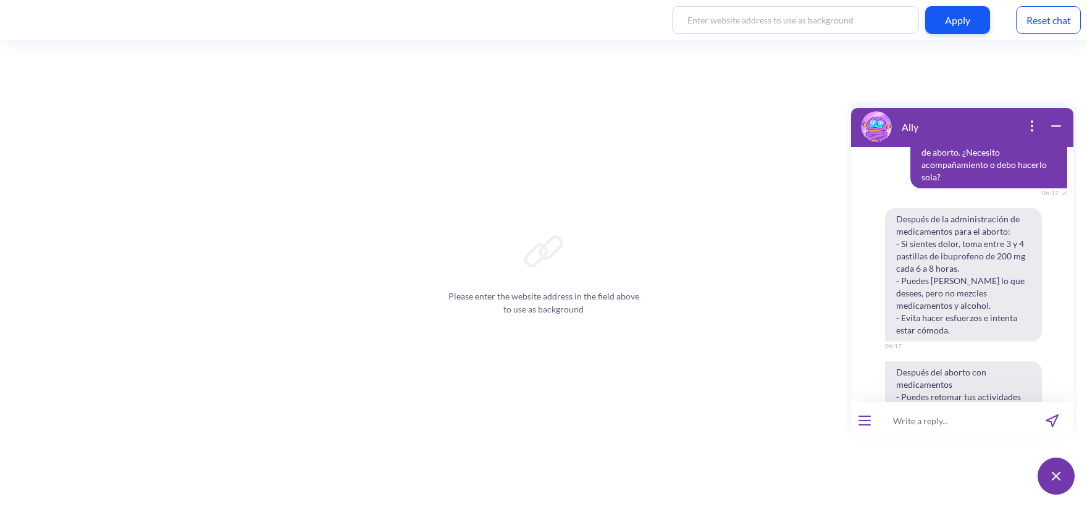
scroll to position [1197, 0]
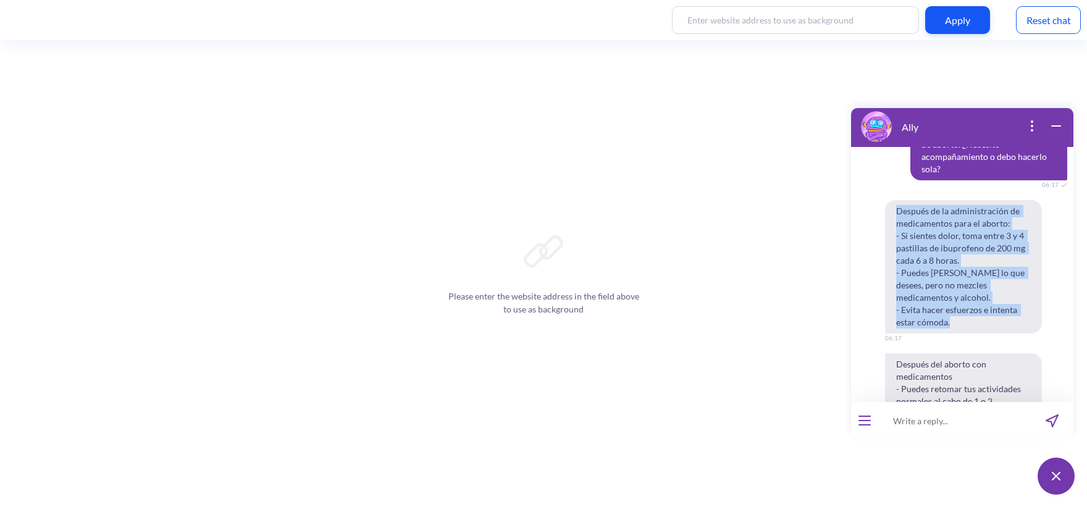
drag, startPoint x: 973, startPoint y: 282, endPoint x: 896, endPoint y: 170, distance: 135.9
click at [896, 200] on span "Después de la administración de medicamentos para el aborto: - Si sientes dolor…" at bounding box center [963, 266] width 157 height 133
click at [902, 200] on span "Después de la administración de medicamentos para el aborto: - Si sientes dolor…" at bounding box center [963, 266] width 157 height 133
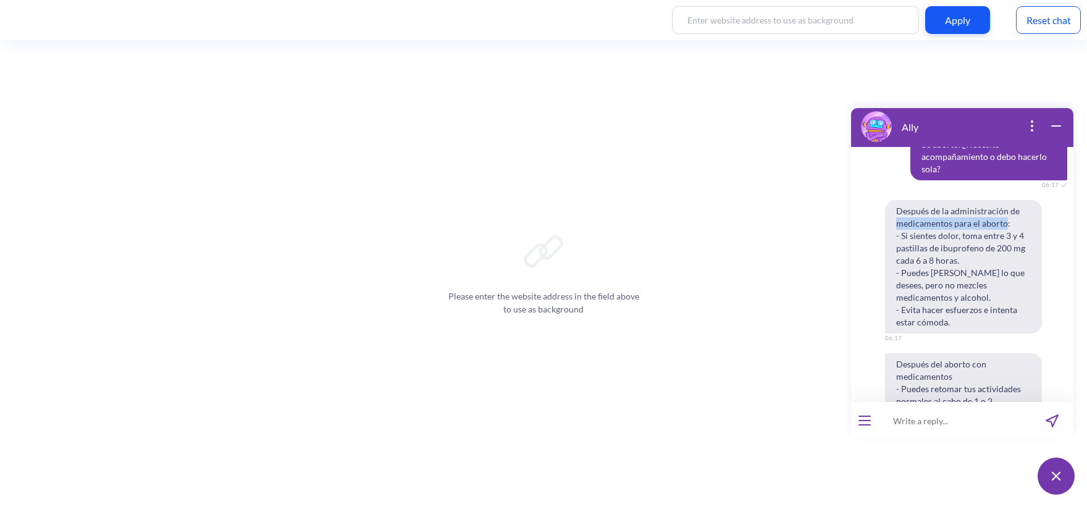
drag, startPoint x: 897, startPoint y: 187, endPoint x: 1007, endPoint y: 187, distance: 109.9
click at [1007, 200] on span "Después de la administración de medicamentos para el aborto: - Si sientes dolor…" at bounding box center [963, 266] width 157 height 133
copy span "medicamentos para el aborto"
drag, startPoint x: 897, startPoint y: 187, endPoint x: 1004, endPoint y: 186, distance: 106.9
click at [1004, 200] on span "Después de la administración de medicamentos para el aborto: - Si sientes dolor…" at bounding box center [963, 266] width 157 height 133
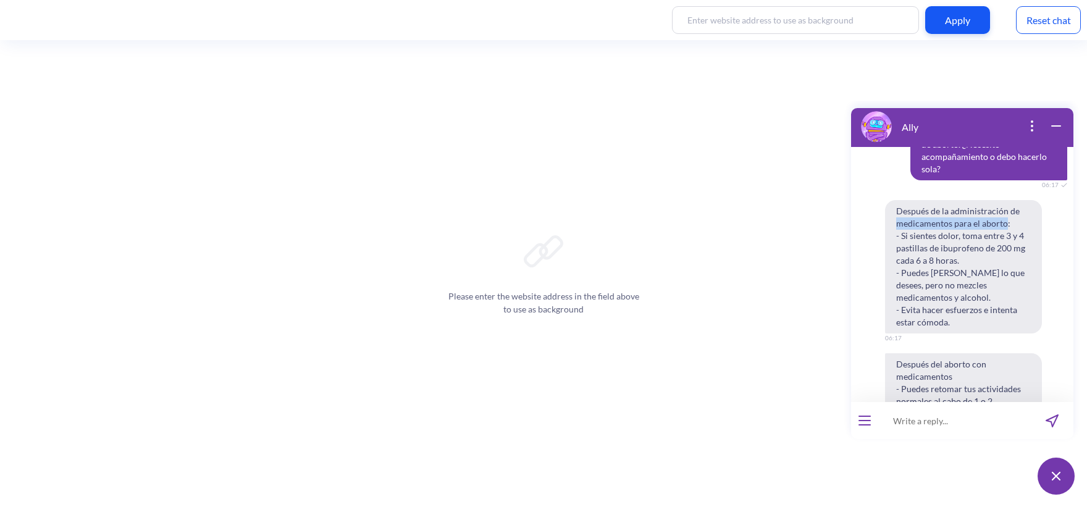
copy span "medicamentos para el aborto"
